Goal: Information Seeking & Learning: Check status

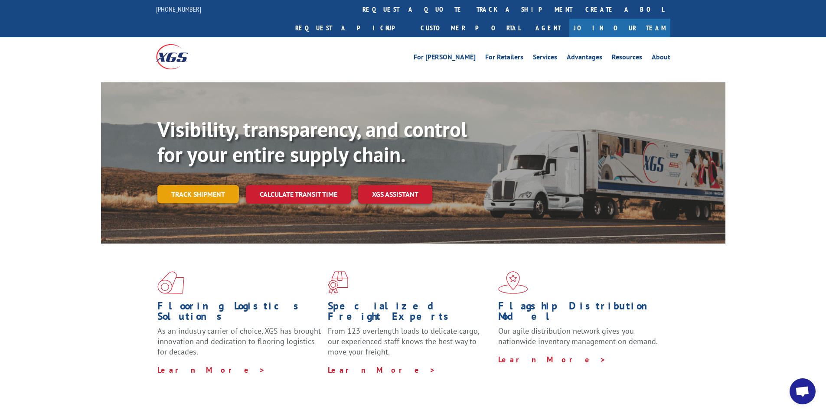
click at [198, 185] on link "Track shipment" at bounding box center [198, 194] width 82 height 18
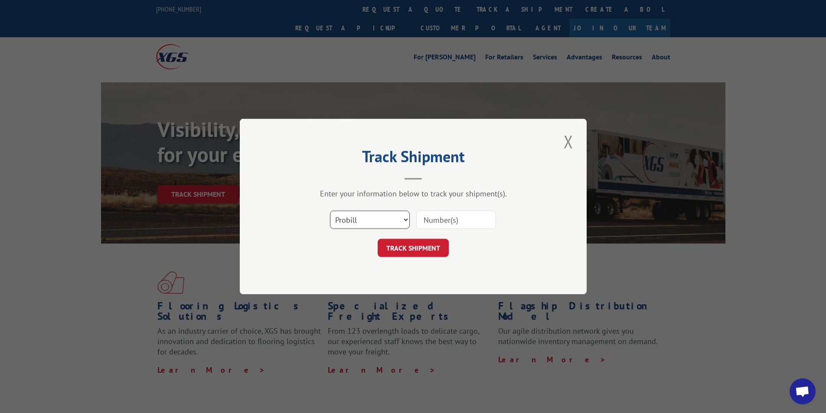
click at [406, 219] on select "Select category... Probill BOL PO" at bounding box center [370, 220] width 80 height 18
select select "bol"
click at [330, 211] on select "Select category... Probill BOL PO" at bounding box center [370, 220] width 80 height 18
click at [438, 218] on input at bounding box center [456, 220] width 80 height 18
type input "50860433"
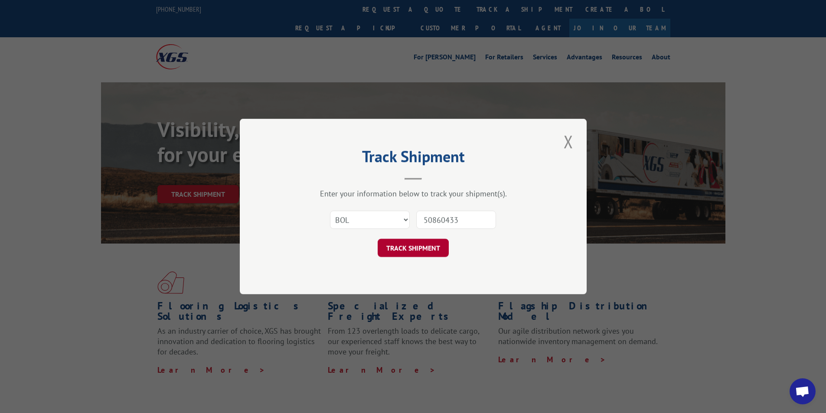
click at [412, 246] on button "TRACK SHIPMENT" at bounding box center [413, 248] width 71 height 18
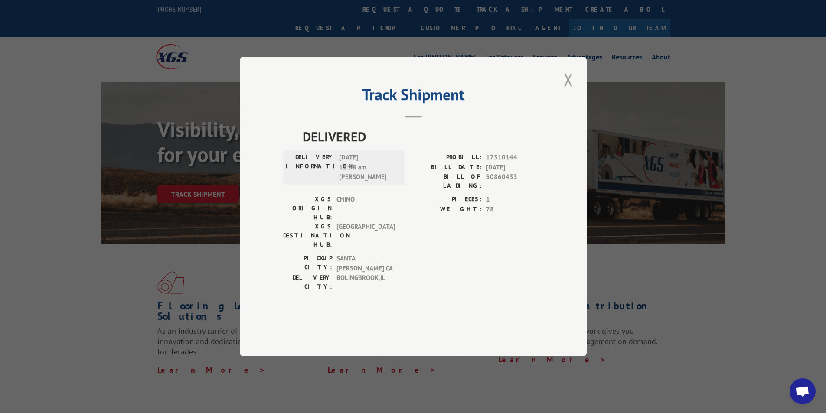
click at [570, 92] on button "Close modal" at bounding box center [568, 80] width 15 height 24
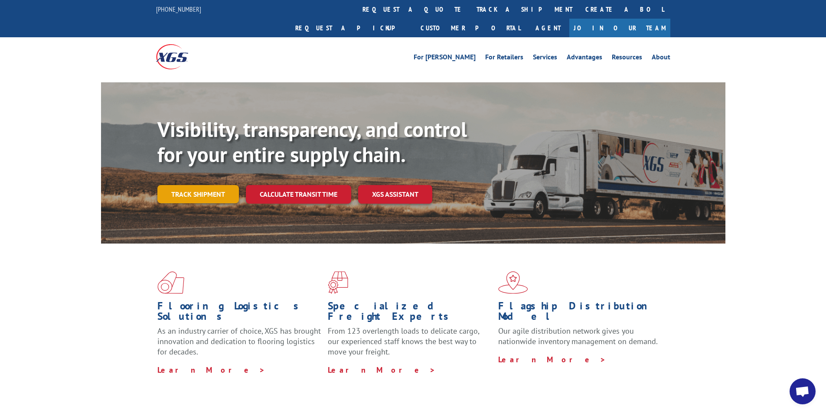
click at [197, 185] on link "Track shipment" at bounding box center [198, 194] width 82 height 18
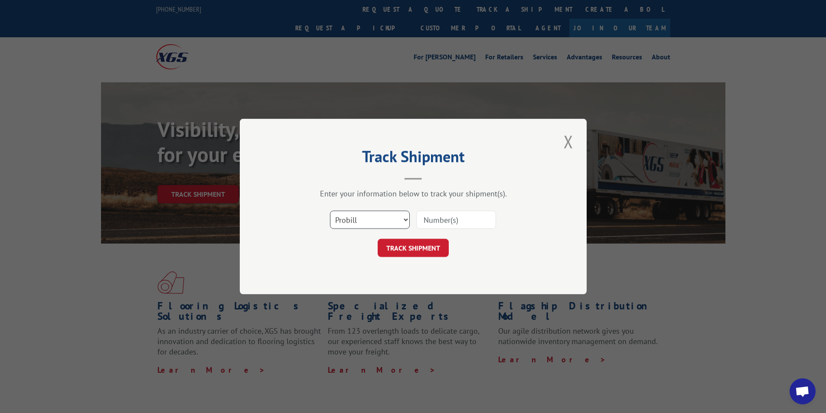
click at [389, 221] on select "Select category... Probill BOL PO" at bounding box center [370, 220] width 80 height 18
select select "bol"
click at [330, 211] on select "Select category... Probill BOL PO" at bounding box center [370, 220] width 80 height 18
click at [477, 219] on input at bounding box center [456, 220] width 80 height 18
type input "3355177"
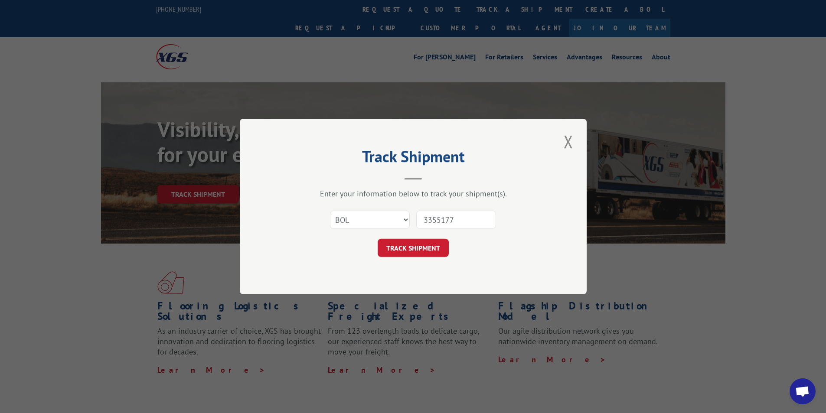
click button "TRACK SHIPMENT" at bounding box center [413, 248] width 71 height 18
